Goal: Check status: Check status

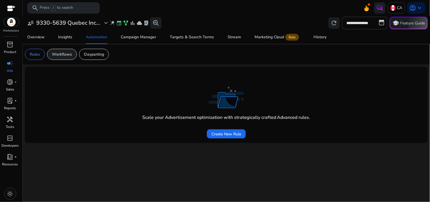
click at [66, 52] on p "Workflows" at bounding box center [62, 54] width 20 height 6
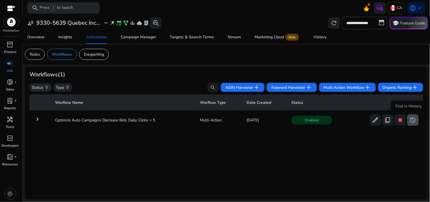
click at [412, 118] on span "history" at bounding box center [412, 119] width 7 height 7
click at [37, 120] on mat-icon "keyboard_arrow_right" at bounding box center [37, 119] width 7 height 7
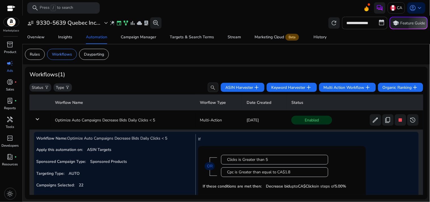
click at [36, 117] on mat-icon "keyboard_arrow_down" at bounding box center [37, 119] width 7 height 7
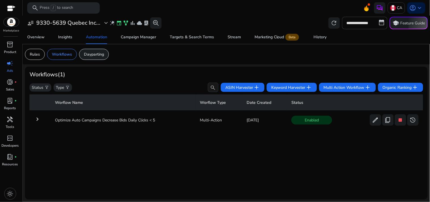
click at [91, 55] on p "Dayparting" at bounding box center [94, 54] width 20 height 6
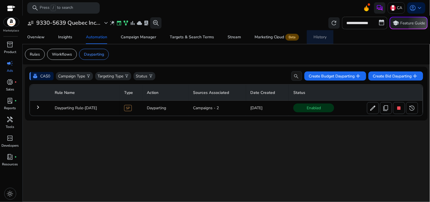
click at [321, 39] on div "History" at bounding box center [320, 37] width 13 height 4
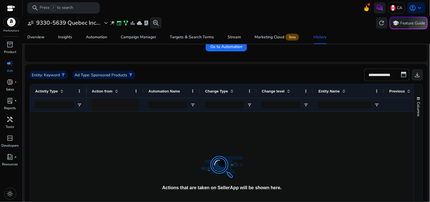
scroll to position [70, 0]
click at [130, 76] on span "filter_alt" at bounding box center [130, 74] width 5 height 5
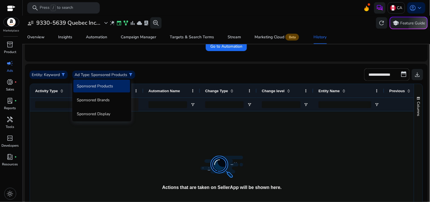
click at [168, 74] on div at bounding box center [215, 101] width 430 height 202
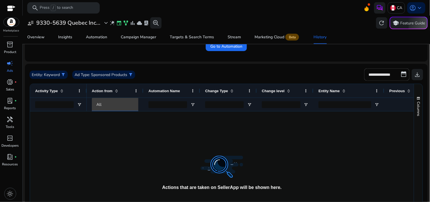
click at [114, 102] on div "All" at bounding box center [120, 104] width 48 height 6
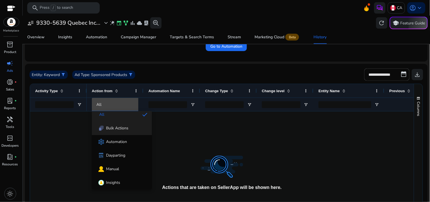
scroll to position [8, 0]
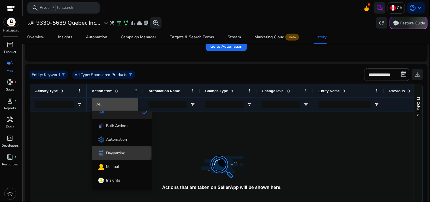
click at [121, 152] on span "Dayparting" at bounding box center [115, 153] width 19 height 6
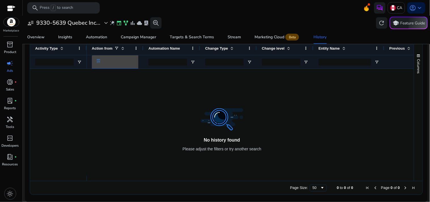
scroll to position [0, 0]
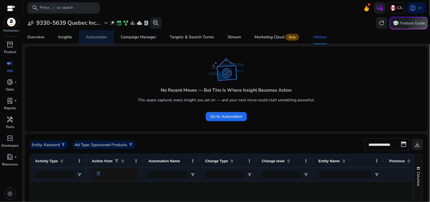
click at [96, 39] on div "Automation" at bounding box center [96, 37] width 21 height 4
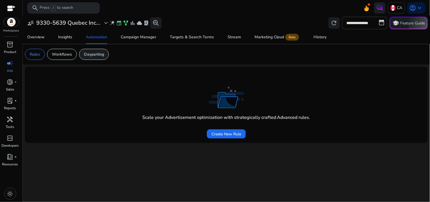
click at [94, 57] on p "Dayparting" at bounding box center [94, 54] width 20 height 6
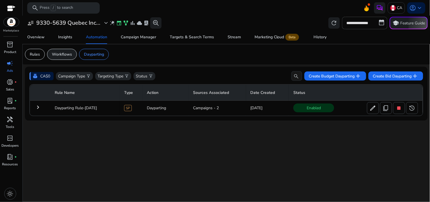
drag, startPoint x: 75, startPoint y: 60, endPoint x: 68, endPoint y: 56, distance: 7.6
click at [68, 56] on div "Rules Workflows Dayparting" at bounding box center [67, 54] width 84 height 11
click at [68, 56] on p "Workflows" at bounding box center [62, 54] width 20 height 6
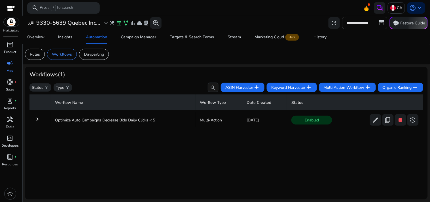
click at [36, 119] on mat-icon "keyboard_arrow_right" at bounding box center [37, 119] width 7 height 7
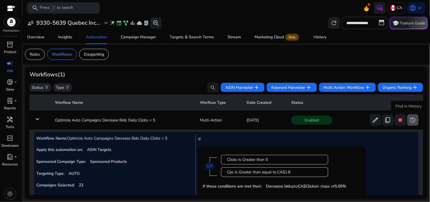
click at [409, 119] on span "history" at bounding box center [412, 119] width 7 height 7
click at [411, 119] on span "history" at bounding box center [412, 119] width 7 height 7
click at [315, 35] on div "History" at bounding box center [320, 37] width 13 height 4
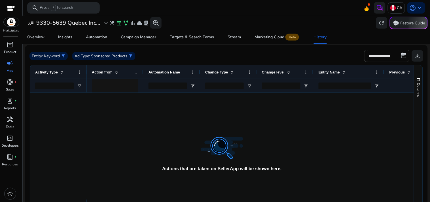
scroll to position [89, 0]
click at [104, 86] on div "All" at bounding box center [120, 85] width 48 height 6
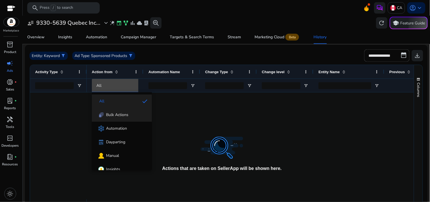
scroll to position [8, 0]
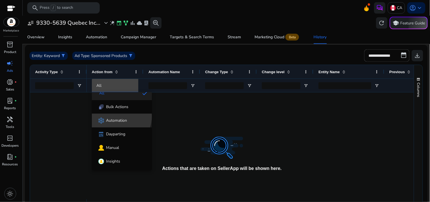
click at [116, 116] on mat-option "Automation" at bounding box center [122, 121] width 60 height 14
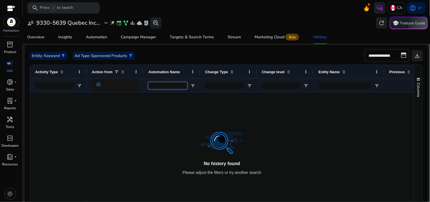
drag, startPoint x: 186, startPoint y: 82, endPoint x: 183, endPoint y: 82, distance: 3.4
click at [183, 82] on input "Automation Name Filter Input" at bounding box center [167, 85] width 39 height 7
click at [190, 84] on span "Open Filter Menu" at bounding box center [192, 85] width 5 height 5
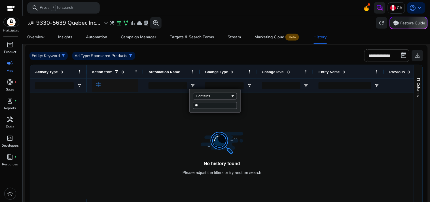
type input "***"
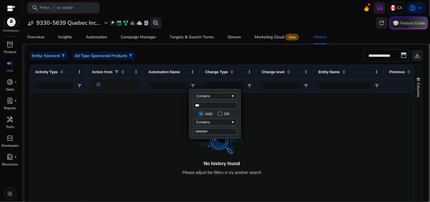
type input "***"
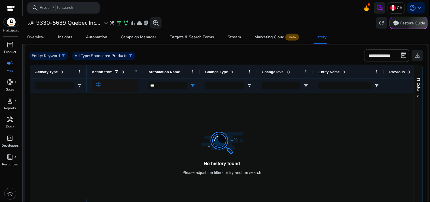
click at [177, 11] on mat-toolbar "search Press / to search CA account_circle keyboard_arrow_down" at bounding box center [226, 8] width 407 height 16
click at [12, 45] on span "inventory_2" at bounding box center [10, 44] width 7 height 7
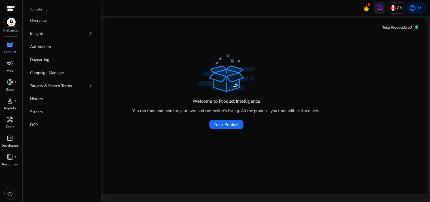
click at [10, 66] on span "campaign" at bounding box center [10, 63] width 7 height 7
